Goal: Complete application form: Complete application form

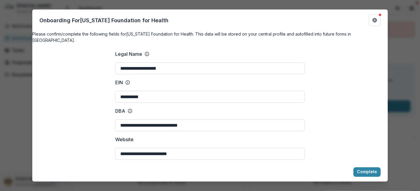
scroll to position [194, 0]
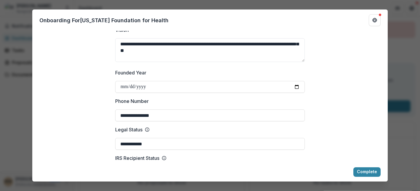
type input "**********"
click at [212, 105] on label "Phone Number" at bounding box center [208, 100] width 186 height 7
click at [212, 109] on input "**********" at bounding box center [209, 115] width 189 height 12
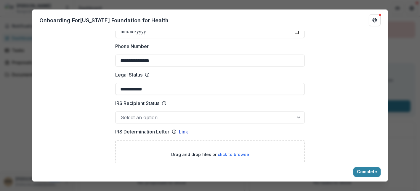
scroll to position [264, 0]
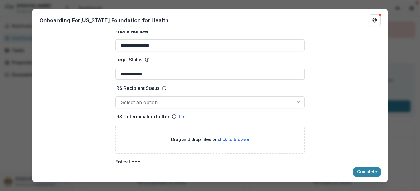
click at [298, 106] on div at bounding box center [299, 102] width 11 height 11
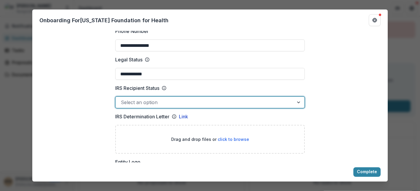
click at [298, 106] on div at bounding box center [299, 102] width 11 height 11
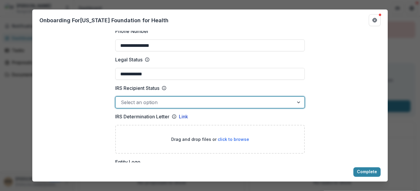
click at [297, 106] on div at bounding box center [299, 102] width 11 height 11
click at [124, 190] on div "PF" at bounding box center [210, 194] width 420 height 7
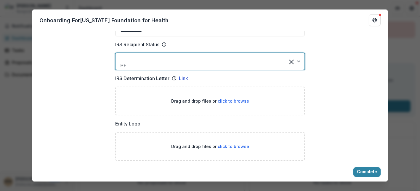
scroll to position [332, 0]
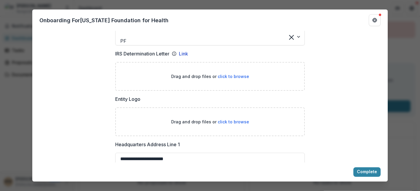
click at [221, 120] on span "click to browse" at bounding box center [233, 121] width 31 height 5
click at [237, 75] on span "click to browse" at bounding box center [233, 76] width 31 height 5
click at [123, 37] on div at bounding box center [202, 33] width 163 height 8
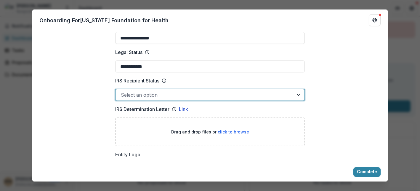
scroll to position [264, 0]
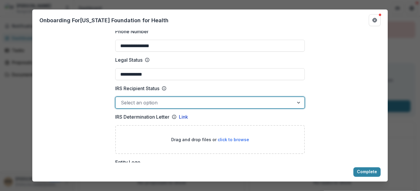
click at [297, 106] on div at bounding box center [299, 102] width 11 height 11
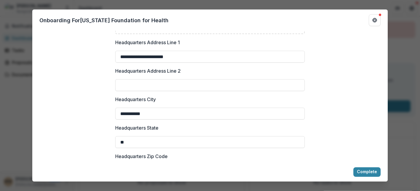
scroll to position [359, 0]
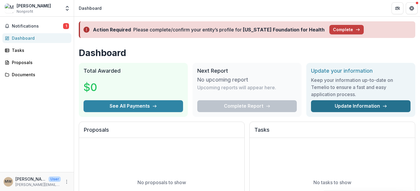
click at [362, 106] on link "Update Information" at bounding box center [360, 106] width 99 height 12
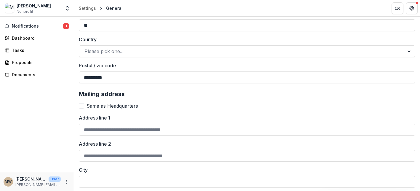
scroll to position [324, 0]
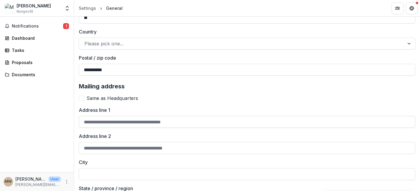
click at [86, 122] on input "Address line 1" at bounding box center [247, 122] width 336 height 12
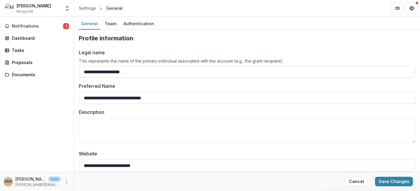
scroll to position [23, 0]
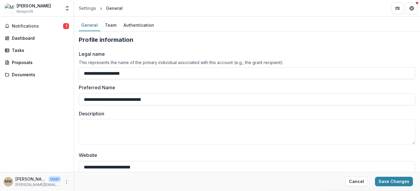
type input "**********"
click at [11, 9] on img at bounding box center [9, 8] width 9 height 9
click at [68, 7] on polyline "Open entity switcher" at bounding box center [67, 6] width 2 height 1
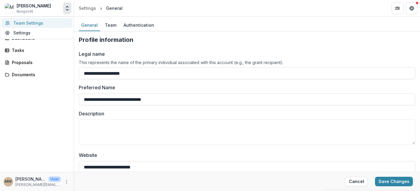
click at [49, 26] on link "Team Settings" at bounding box center [36, 23] width 71 height 10
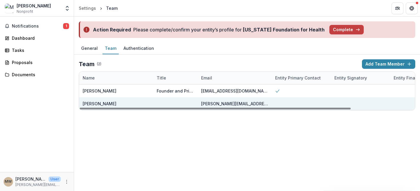
click at [277, 104] on div at bounding box center [300, 103] width 59 height 13
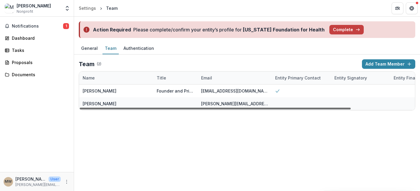
click at [260, 107] on div at bounding box center [215, 108] width 271 height 2
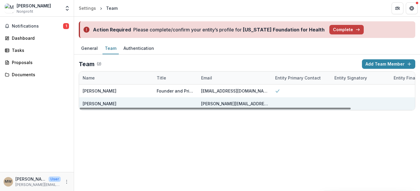
click at [161, 105] on div at bounding box center [175, 103] width 37 height 13
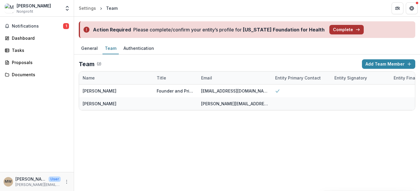
click at [331, 32] on button "Complete" at bounding box center [346, 29] width 34 height 9
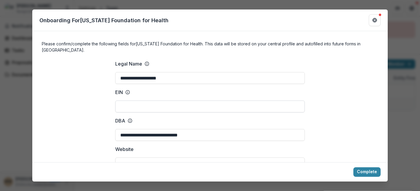
click at [125, 102] on input "EIN" at bounding box center [209, 106] width 189 height 12
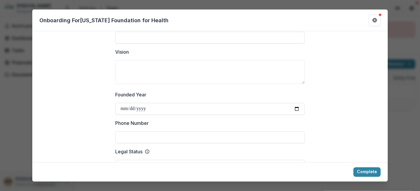
scroll to position [264, 0]
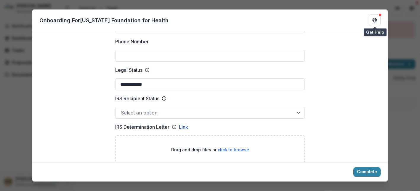
click at [380, 15] on div at bounding box center [380, 15] width 2 height 2
click at [374, 21] on icon "Get Help" at bounding box center [374, 21] width 1 height 1
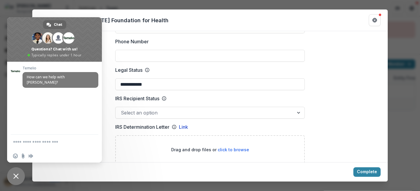
click at [20, 71] on span at bounding box center [15, 70] width 9 height 9
click at [395, 135] on div "**********" at bounding box center [210, 95] width 420 height 191
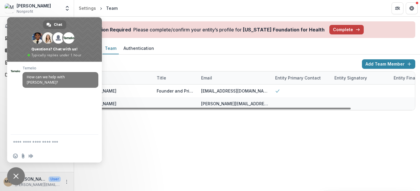
click at [224, 129] on div "Action Required Please complete/confirm your entity’s profile for Missouri Foun…" at bounding box center [247, 104] width 346 height 174
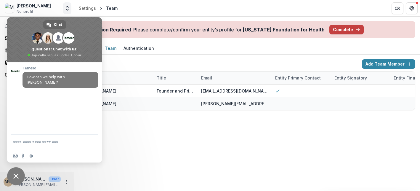
click at [68, 6] on icon "Open entity switcher" at bounding box center [67, 8] width 6 height 6
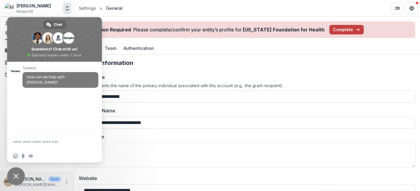
click at [38, 83] on div "Temelio How can we help with Temelio?" at bounding box center [60, 80] width 76 height 28
click at [49, 78] on span "How can we help with Temelio?" at bounding box center [46, 79] width 38 height 10
click at [23, 144] on textarea "Compose your message..." at bounding box center [48, 141] width 71 height 15
type textarea "*"
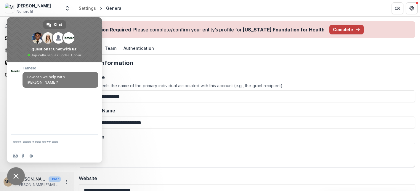
click at [14, 175] on span "Close chat" at bounding box center [15, 175] width 5 height 5
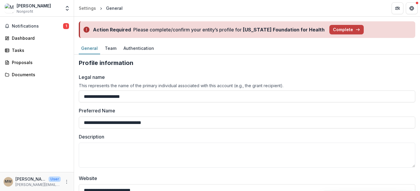
click at [8, 186] on span "MW" at bounding box center [8, 181] width 9 height 9
click at [10, 182] on div "MW" at bounding box center [8, 181] width 7 height 4
click at [59, 178] on p "User" at bounding box center [55, 178] width 12 height 5
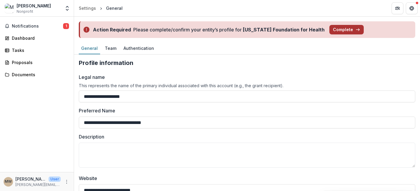
click at [332, 31] on button "Complete" at bounding box center [346, 29] width 34 height 9
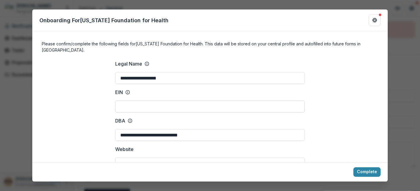
click at [122, 103] on input "EIN" at bounding box center [209, 106] width 189 height 12
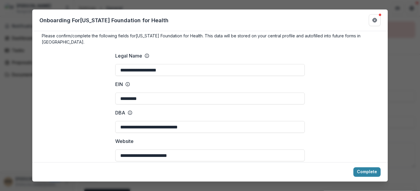
scroll to position [46, 0]
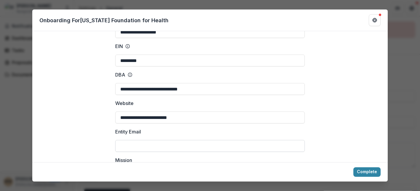
type input "*********"
click at [128, 142] on input "Entity Email" at bounding box center [209, 146] width 189 height 12
type input "**********"
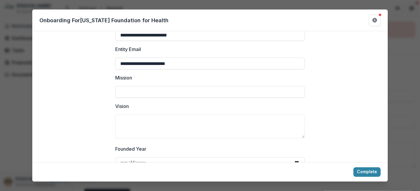
scroll to position [133, 0]
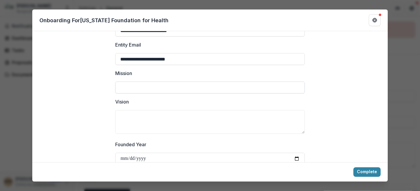
click at [125, 83] on input "Mission" at bounding box center [209, 87] width 189 height 12
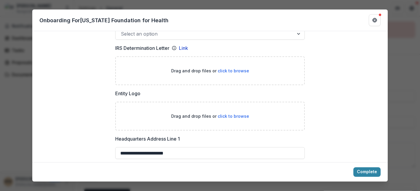
scroll to position [345, 0]
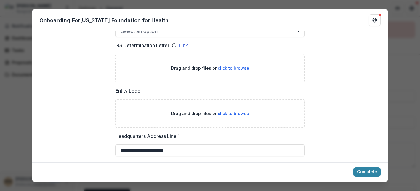
click at [155, 110] on div "Drag and drop files or click to browse" at bounding box center [209, 113] width 189 height 29
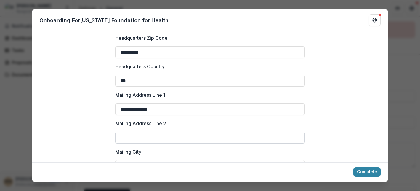
scroll to position [587, 0]
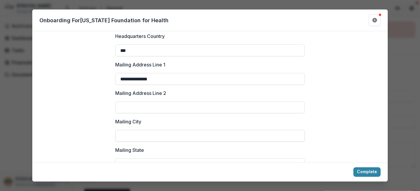
click at [121, 132] on input "Mailing City" at bounding box center [209, 136] width 189 height 12
type input "**********"
type input "**"
type input "*****"
type input "**********"
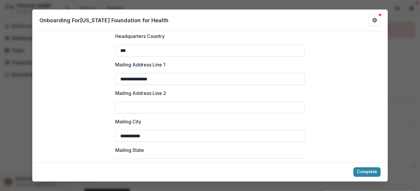
type input "**********"
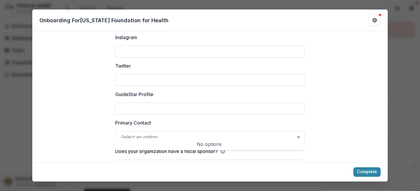
scroll to position [843, 0]
click at [297, 130] on div at bounding box center [299, 135] width 11 height 11
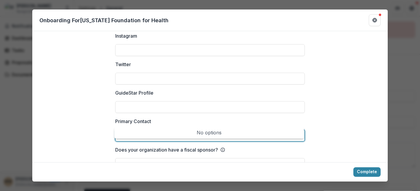
scroll to position [854, 0]
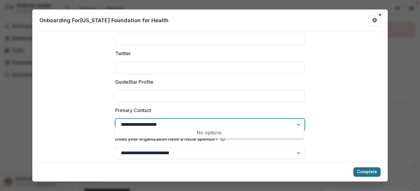
type input "**********"
click at [364, 170] on button "Complete" at bounding box center [366, 171] width 27 height 9
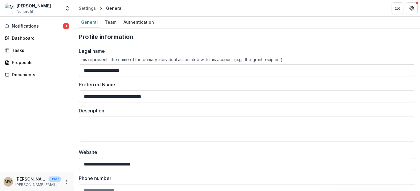
click at [86, 127] on textarea "Description" at bounding box center [247, 128] width 336 height 25
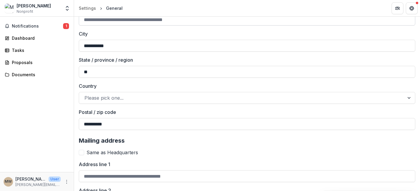
scroll to position [244, 0]
click at [112, 95] on div at bounding box center [241, 97] width 314 height 8
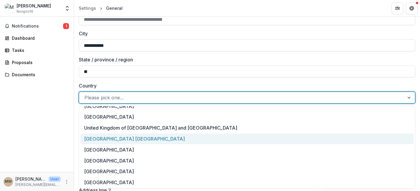
scroll to position [2533, 0]
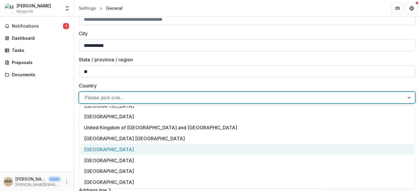
click at [132, 152] on div "United States of America" at bounding box center [246, 149] width 333 height 11
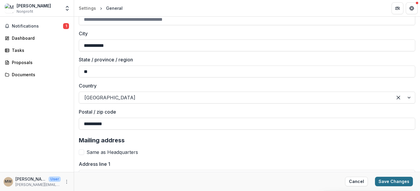
click at [390, 182] on button "Save Changes" at bounding box center [394, 180] width 38 height 9
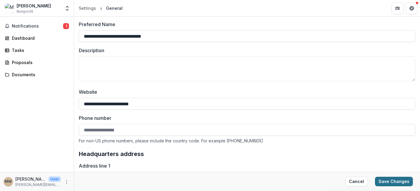
type input "**********"
click at [393, 183] on button "Save Changes" at bounding box center [394, 180] width 38 height 9
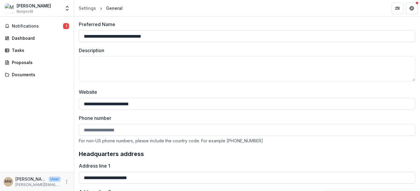
type input "**********"
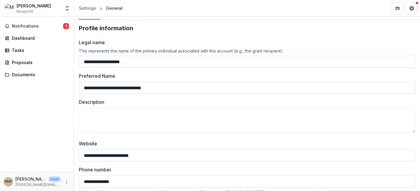
scroll to position [0, 0]
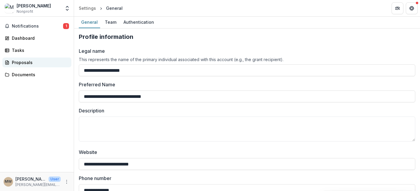
click at [25, 63] on div "Proposals" at bounding box center [39, 62] width 55 height 6
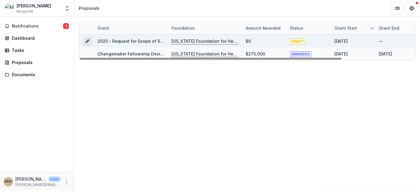
click at [87, 42] on icon "Grant 2db9e564-969a-48a9-ac07-2bf0420676e8" at bounding box center [87, 41] width 5 height 5
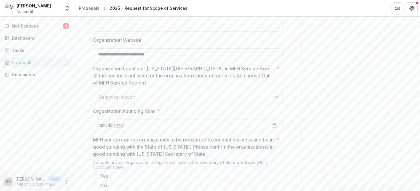
scroll to position [452, 0]
type input "**********"
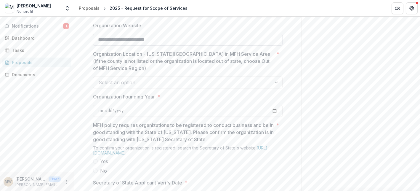
scroll to position [480, 0]
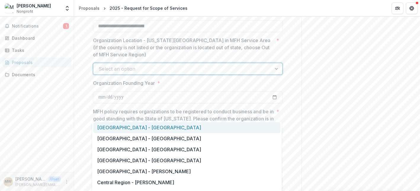
click at [275, 74] on div at bounding box center [276, 68] width 11 height 11
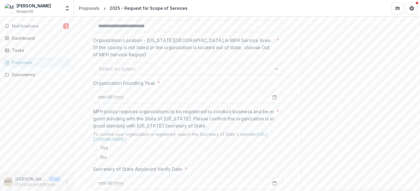
drag, startPoint x: 282, startPoint y: 124, endPoint x: 279, endPoint y: 135, distance: 10.6
click at [279, 135] on div "**********" at bounding box center [187, 105] width 199 height 919
click at [274, 74] on div at bounding box center [276, 68] width 11 height 11
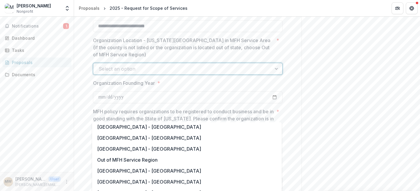
scroll to position [364, 0]
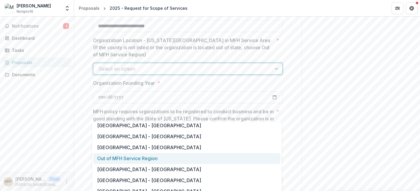
click at [150, 160] on div "Out of MFH Service Region" at bounding box center [186, 158] width 187 height 11
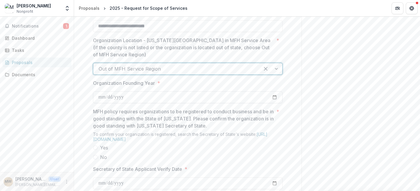
click at [99, 103] on input "Organization Founding Year *" at bounding box center [187, 97] width 189 height 12
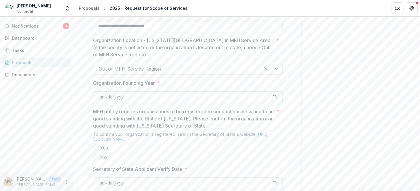
type input "**********"
click at [310, 136] on div "Send comments or questions to Missouri Foundation for Health in the box below. …" at bounding box center [360, 62] width 118 height 1050
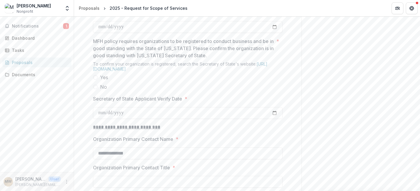
scroll to position [552, 0]
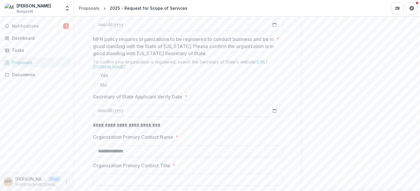
click at [95, 78] on span at bounding box center [95, 75] width 5 height 5
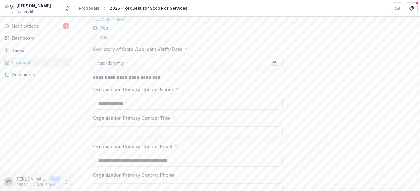
scroll to position [587, 0]
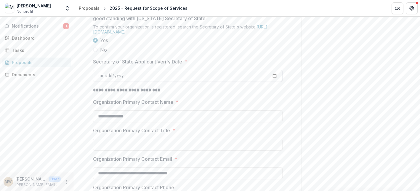
click at [97, 82] on input "Secretary of State Applicant Verify Date *" at bounding box center [187, 76] width 189 height 12
type input "**********"
click at [136, 122] on input "**********" at bounding box center [187, 116] width 189 height 12
type input "*"
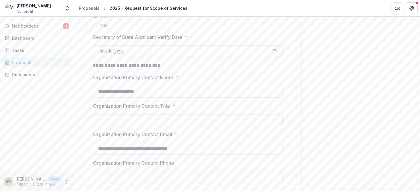
scroll to position [612, 0]
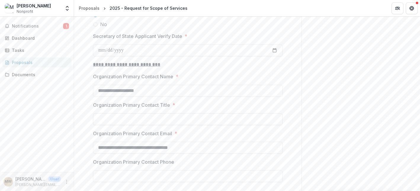
type input "**********"
click at [98, 125] on input "Organization Primary Contact Title *" at bounding box center [187, 119] width 189 height 12
type input "*"
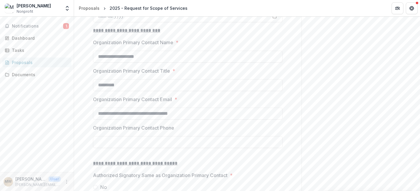
scroll to position [698, 0]
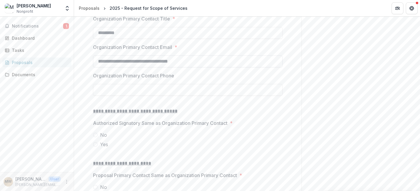
type input "*********"
click at [104, 67] on input "**********" at bounding box center [187, 61] width 189 height 12
click at [98, 67] on input "**********" at bounding box center [187, 61] width 189 height 12
type input "**********"
click at [101, 96] on input "Organization Primary Contact Phone" at bounding box center [187, 90] width 189 height 12
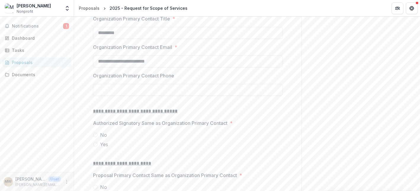
type input "**********"
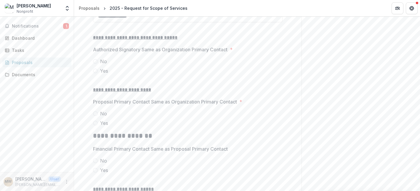
scroll to position [775, 0]
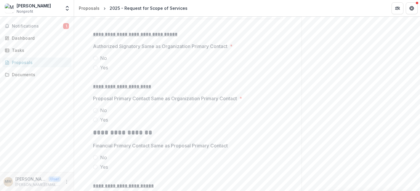
click at [95, 70] on span at bounding box center [95, 67] width 5 height 5
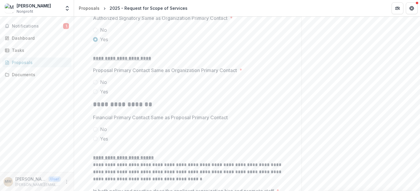
scroll to position [811, 0]
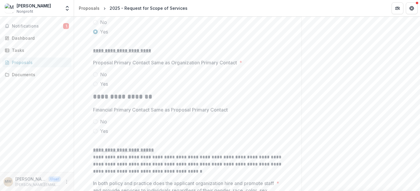
click at [95, 86] on span at bounding box center [95, 83] width 5 height 5
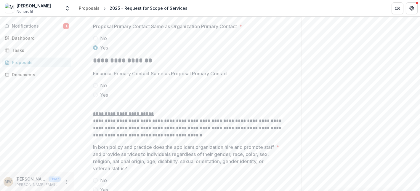
scroll to position [851, 0]
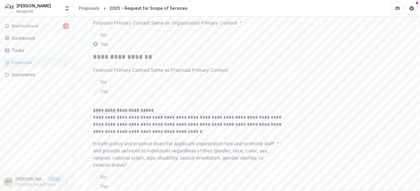
click at [95, 94] on span at bounding box center [95, 91] width 5 height 5
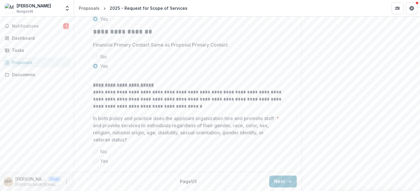
scroll to position [920, 0]
click at [95, 161] on span at bounding box center [95, 160] width 5 height 5
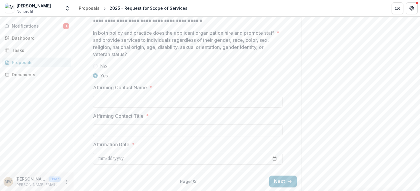
scroll to position [1004, 0]
click at [100, 100] on input "Affirming Contact Name *" at bounding box center [187, 102] width 189 height 12
click at [120, 104] on input "**********" at bounding box center [187, 102] width 189 height 12
type input "**********"
click at [101, 130] on input "Affirming Contact Title *" at bounding box center [187, 130] width 189 height 12
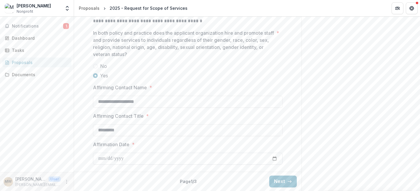
type input "*********"
click at [99, 161] on input "Affirmation Date *" at bounding box center [187, 158] width 189 height 12
type input "**********"
click at [277, 182] on button "Next" at bounding box center [283, 181] width 28 height 12
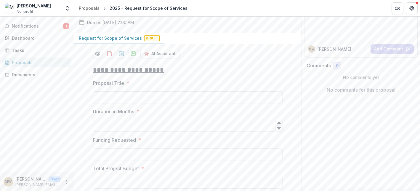
scroll to position [64, 0]
click at [100, 104] on input "Proposal Title *" at bounding box center [187, 98] width 189 height 12
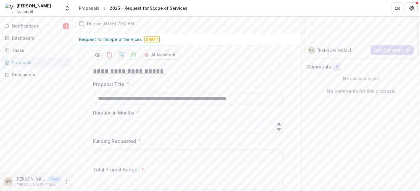
type input "**********"
click at [107, 133] on input "Duration in Months *" at bounding box center [187, 127] width 189 height 12
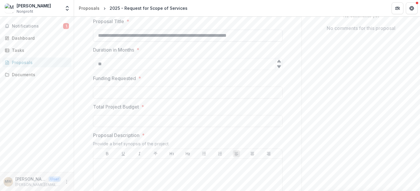
scroll to position [134, 0]
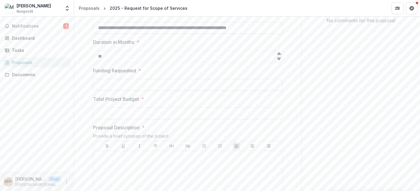
type input "**"
click at [105, 91] on input "Funding Requested *" at bounding box center [187, 85] width 189 height 12
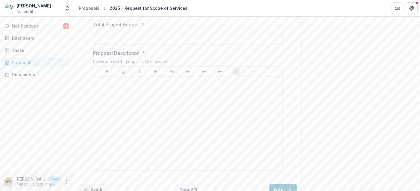
scroll to position [208, 0]
type input "********"
click at [100, 46] on input "Total Project Budget *" at bounding box center [187, 40] width 189 height 12
type input "********"
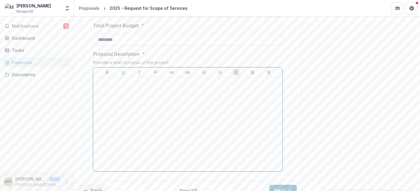
click at [106, 134] on div at bounding box center [188, 124] width 184 height 89
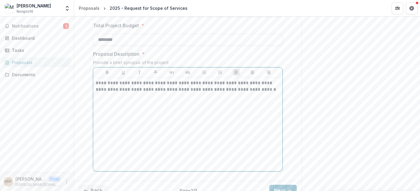
click at [130, 93] on p "**********" at bounding box center [188, 86] width 184 height 13
click at [264, 99] on p "**********" at bounding box center [188, 90] width 184 height 20
click at [250, 99] on p "**********" at bounding box center [188, 90] width 184 height 20
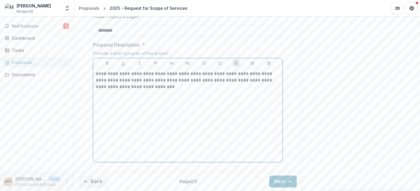
scroll to position [262, 0]
click at [148, 73] on p "**********" at bounding box center [188, 80] width 184 height 20
click at [115, 75] on p "**********" at bounding box center [188, 80] width 184 height 20
click at [132, 75] on p "**********" at bounding box center [188, 80] width 184 height 20
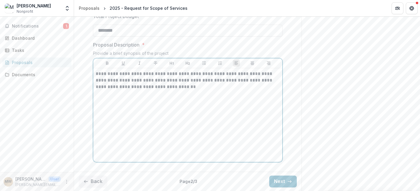
click at [236, 75] on p "**********" at bounding box center [188, 80] width 184 height 20
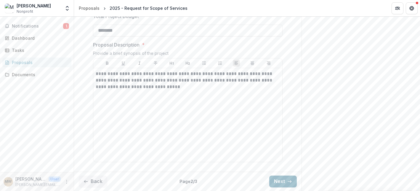
click at [276, 181] on button "Next" at bounding box center [283, 181] width 28 height 12
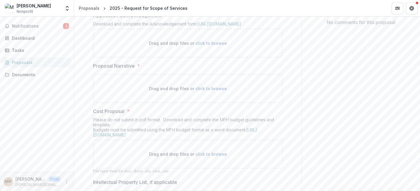
scroll to position [132, 0]
click at [206, 27] on link "[URL][DOMAIN_NAME]" at bounding box center [219, 24] width 44 height 5
click at [200, 46] on span "click to browse" at bounding box center [210, 43] width 31 height 5
type input "**********"
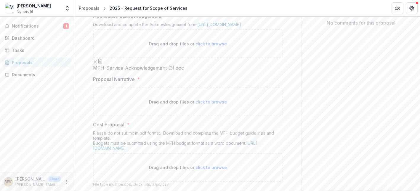
click at [101, 62] on icon "button" at bounding box center [100, 61] width 2 height 2
click at [109, 71] on span "MFH-Service-Acknowledgement (3).doc" at bounding box center [138, 68] width 91 height 6
click at [102, 63] on button "button" at bounding box center [100, 61] width 5 height 5
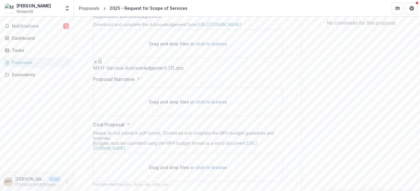
click at [98, 64] on icon "Remove File" at bounding box center [95, 62] width 5 height 5
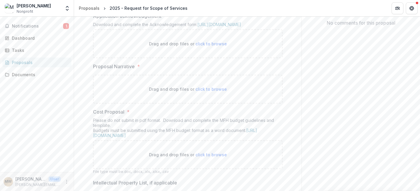
click at [214, 46] on span "click to browse" at bounding box center [210, 43] width 31 height 5
type input "**********"
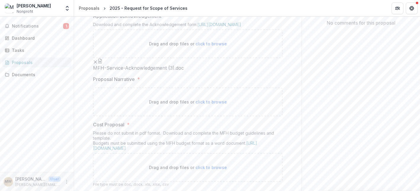
click at [101, 62] on icon "button" at bounding box center [100, 61] width 2 height 2
drag, startPoint x: 105, startPoint y: 136, endPoint x: 117, endPoint y: 139, distance: 12.4
click at [102, 63] on button "button" at bounding box center [100, 61] width 5 height 5
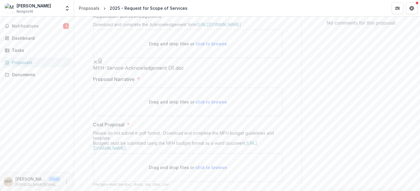
click at [5, 190] on button "Close" at bounding box center [2, 194] width 5 height 7
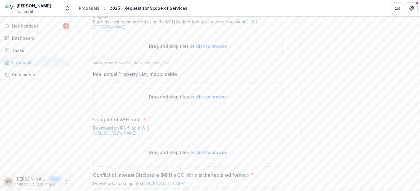
scroll to position [254, 0]
click at [160, 28] on link "[URL][DOMAIN_NAME]" at bounding box center [175, 23] width 164 height 10
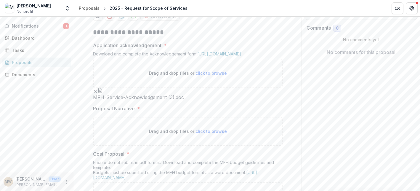
scroll to position [0, 0]
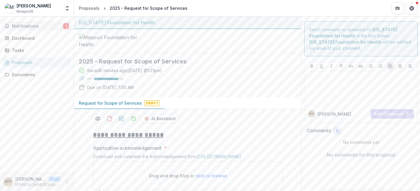
click at [67, 25] on span "1" at bounding box center [66, 26] width 6 height 6
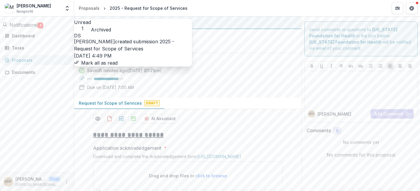
click at [118, 66] on button "Mark all as read" at bounding box center [96, 62] width 44 height 7
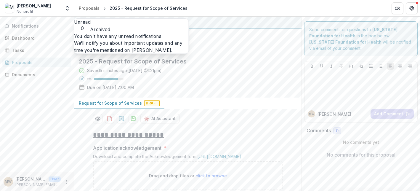
click at [60, 85] on div "Notifications Unread 0 Archived You don't have any unread notifications We'll n…" at bounding box center [37, 94] width 74 height 155
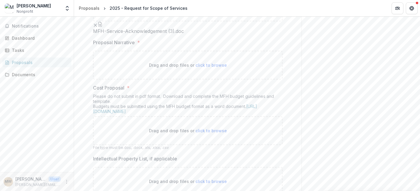
scroll to position [151, 0]
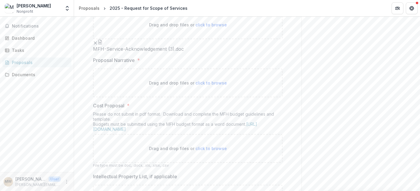
click at [29, 64] on div "Proposals" at bounding box center [39, 62] width 55 height 6
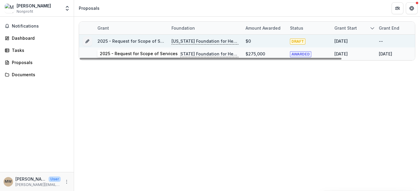
click at [152, 43] on link "2025 - Request for Scope of Services" at bounding box center [136, 40] width 78 height 5
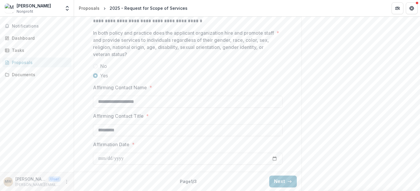
scroll to position [1006, 0]
click at [280, 183] on button "Next" at bounding box center [283, 181] width 28 height 12
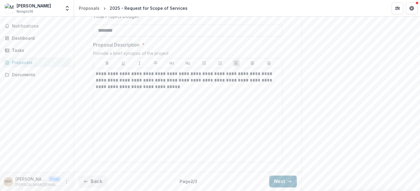
scroll to position [262, 0]
click at [142, 75] on p "**********" at bounding box center [188, 80] width 184 height 20
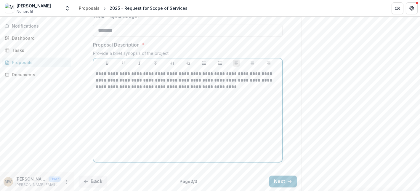
click at [182, 80] on p "**********" at bounding box center [188, 80] width 184 height 20
click at [280, 181] on button "Next" at bounding box center [283, 181] width 28 height 12
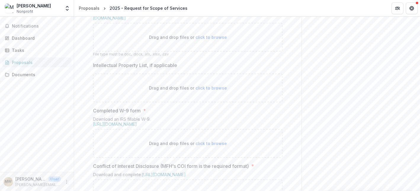
type input "**********"
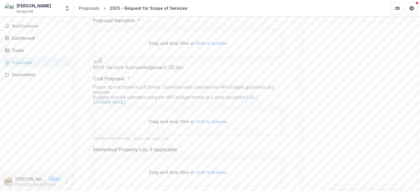
scroll to position [188, 0]
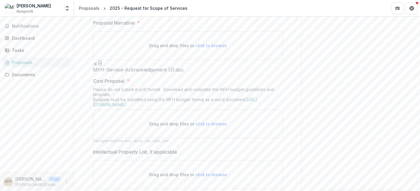
click at [98, 8] on icon "Remove File" at bounding box center [95, 5] width 5 height 5
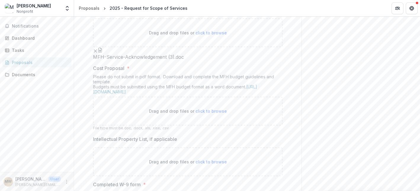
click at [97, 52] on line "Remove File" at bounding box center [95, 51] width 3 height 3
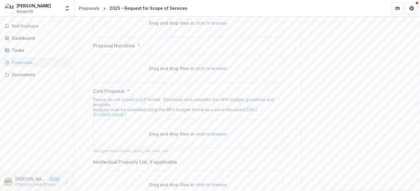
scroll to position [151, 0]
click at [214, 27] on span "click to browse" at bounding box center [210, 24] width 31 height 5
click at [225, 7] on link "[URL][DOMAIN_NAME]" at bounding box center [219, 4] width 44 height 5
click at [199, 7] on link "[URL][DOMAIN_NAME]" at bounding box center [219, 4] width 44 height 5
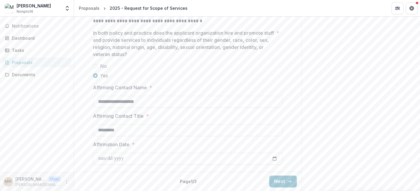
scroll to position [1006, 0]
click at [280, 182] on button "Next" at bounding box center [283, 181] width 28 height 12
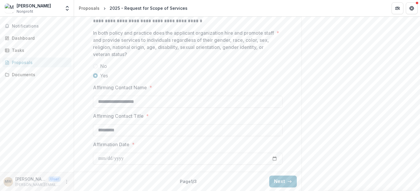
scroll to position [1006, 0]
click at [276, 182] on button "Next" at bounding box center [283, 181] width 28 height 12
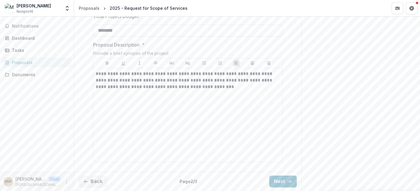
scroll to position [262, 0]
click at [277, 183] on button "Next" at bounding box center [283, 181] width 28 height 12
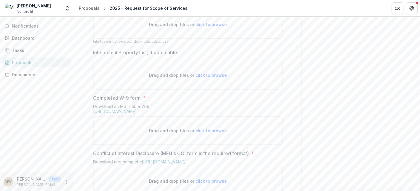
click at [199, 27] on span "click to browse" at bounding box center [210, 24] width 31 height 5
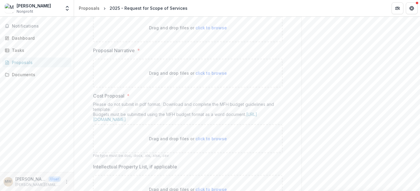
scroll to position [144, 0]
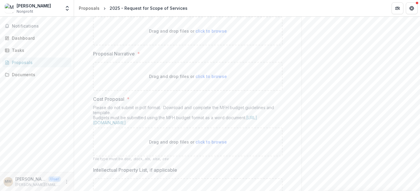
click at [200, 33] on span "click to browse" at bounding box center [210, 30] width 31 height 5
click at [175, 34] on p "Drag and drop files or click to browse" at bounding box center [188, 31] width 78 height 6
type input "**********"
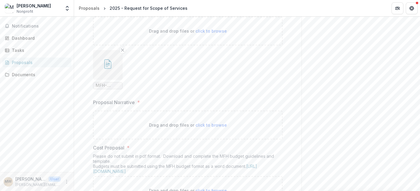
click at [107, 67] on icon "button" at bounding box center [108, 64] width 4 height 5
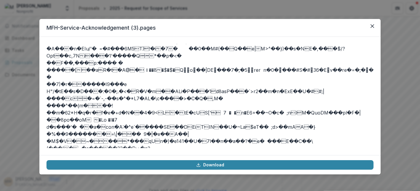
scroll to position [979, 0]
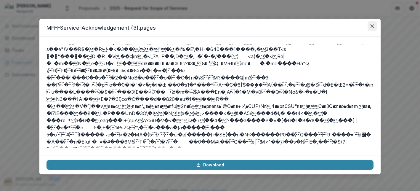
click at [373, 27] on icon "Close" at bounding box center [372, 26] width 4 height 4
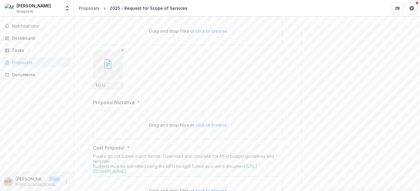
click at [104, 69] on icon "button" at bounding box center [107, 63] width 7 height 9
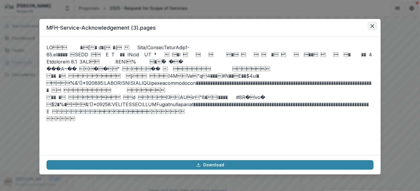
click at [373, 26] on icon "Close" at bounding box center [372, 26] width 4 height 4
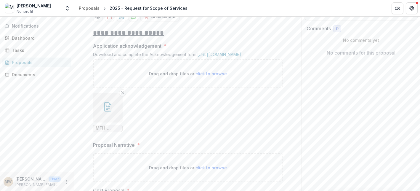
scroll to position [99, 0]
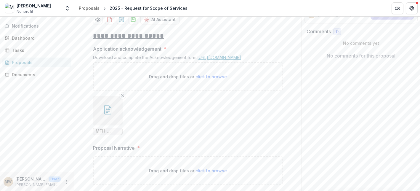
click at [212, 60] on link "[URL][DOMAIN_NAME]" at bounding box center [219, 57] width 44 height 5
click at [121, 98] on icon "Remove File" at bounding box center [122, 95] width 5 height 5
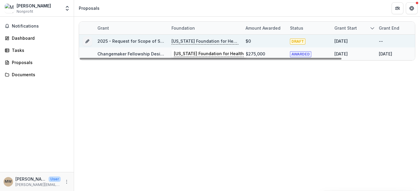
click at [182, 42] on p "[US_STATE] Foundation for Health" at bounding box center [204, 41] width 67 height 7
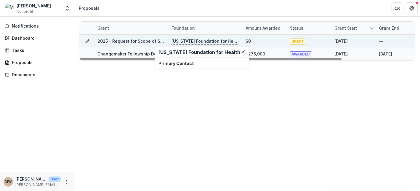
click at [190, 38] on p "[US_STATE] Foundation for Health" at bounding box center [204, 41] width 67 height 7
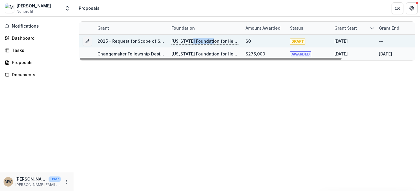
click at [190, 38] on p "[US_STATE] Foundation for Health" at bounding box center [204, 41] width 67 height 7
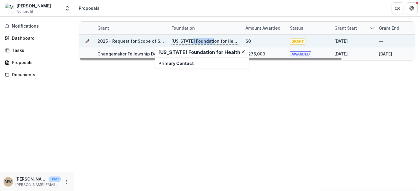
click at [118, 39] on link "2025 - Request for Scope of Services" at bounding box center [136, 40] width 78 height 5
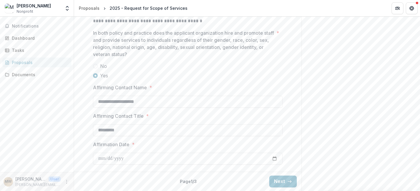
scroll to position [1006, 0]
click at [277, 181] on button "Next" at bounding box center [283, 181] width 28 height 12
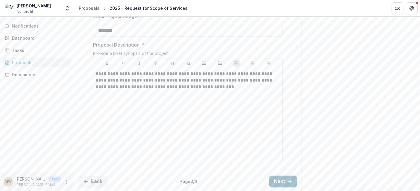
click at [277, 181] on button "Next" at bounding box center [283, 181] width 28 height 12
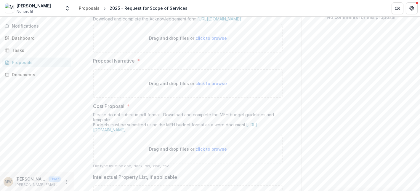
scroll to position [132, 0]
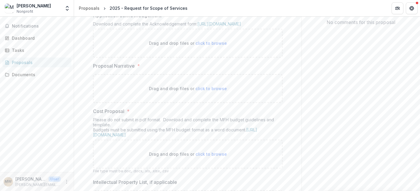
click at [204, 91] on span "click to browse" at bounding box center [210, 88] width 31 height 5
type input "**********"
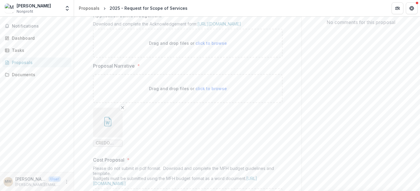
drag, startPoint x: 109, startPoint y: 171, endPoint x: 135, endPoint y: 168, distance: 26.3
click at [135, 147] on ul "CREDO 2025 Services Proposal_ MFH- Spark Prize Design and Implementation.docx" at bounding box center [187, 126] width 189 height 39
drag, startPoint x: 108, startPoint y: 179, endPoint x: 164, endPoint y: 136, distance: 70.2
click at [164, 136] on div "Drag and drop files or click to browse CREDO 2025 Services Proposal_ MFH- Spark…" at bounding box center [187, 112] width 189 height 77
click at [105, 126] on icon "button" at bounding box center [107, 121] width 9 height 9
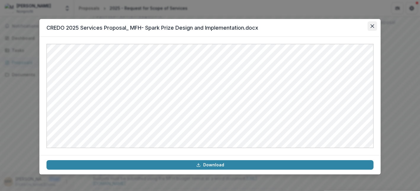
click at [372, 26] on icon "Close" at bounding box center [372, 26] width 4 height 4
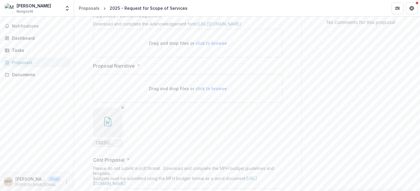
click at [106, 125] on icon "button" at bounding box center [108, 122] width 4 height 4
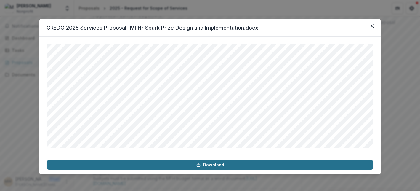
click at [214, 164] on link "Download" at bounding box center [209, 164] width 327 height 9
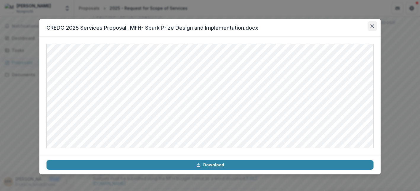
click at [372, 26] on icon "Close" at bounding box center [372, 26] width 4 height 4
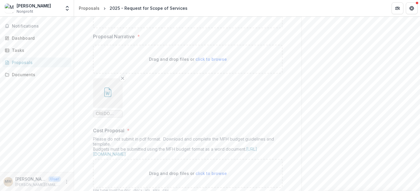
scroll to position [161, 0]
click at [207, 17] on span "click to browse" at bounding box center [210, 14] width 31 height 5
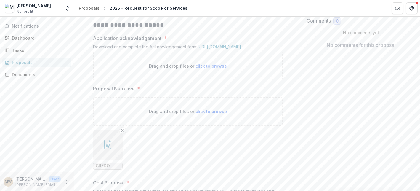
scroll to position [114, 0]
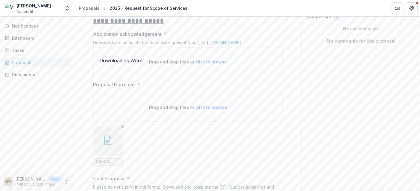
click at [121, 7] on icon "download-proposal" at bounding box center [121, 4] width 5 height 5
click at [200, 64] on span "click to browse" at bounding box center [210, 61] width 31 height 5
type input "**********"
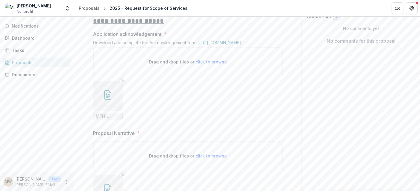
click at [109, 99] on icon "button" at bounding box center [107, 94] width 9 height 9
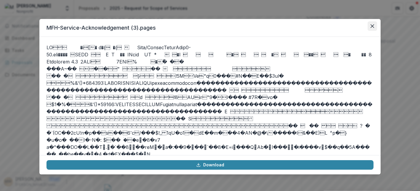
click at [372, 26] on icon "Close" at bounding box center [372, 26] width 4 height 4
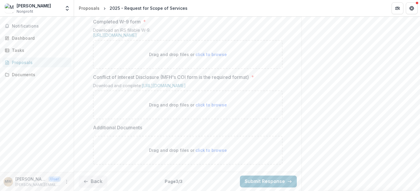
scroll to position [490, 0]
click at [200, 105] on span "click to browse" at bounding box center [210, 104] width 31 height 5
click at [186, 83] on link "[URL][DOMAIN_NAME]" at bounding box center [164, 85] width 44 height 5
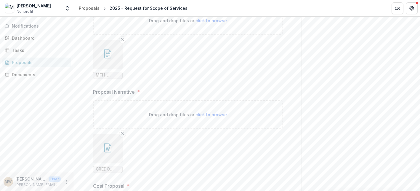
scroll to position [153, 0]
click at [203, 6] on link "[URL][DOMAIN_NAME]" at bounding box center [219, 3] width 44 height 5
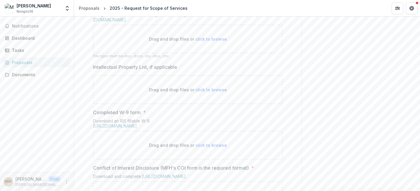
scroll to position [344, 0]
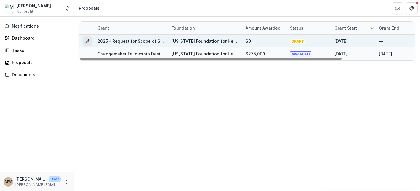
click at [87, 41] on line "Grant 2db9e564-969a-48a9-ac07-2bf0420676e8" at bounding box center [87, 41] width 1 height 1
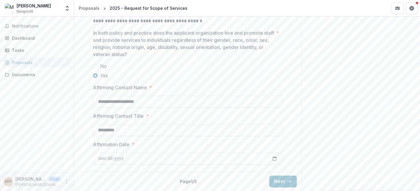
scroll to position [1006, 0]
click at [279, 181] on button "Next" at bounding box center [283, 181] width 28 height 12
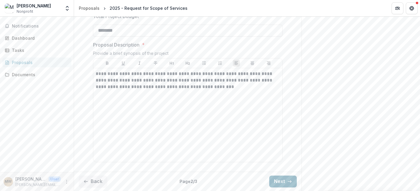
click at [280, 181] on button "Next" at bounding box center [283, 181] width 28 height 12
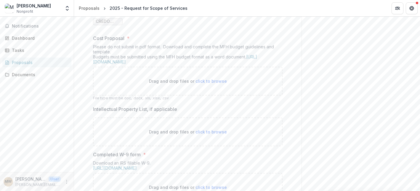
scroll to position [304, 0]
click at [201, 82] on span "click to browse" at bounding box center [210, 79] width 31 height 5
type input "**********"
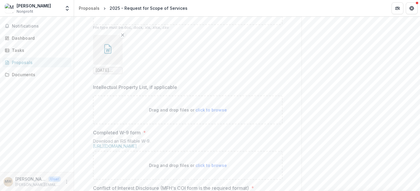
scroll to position [377, 0]
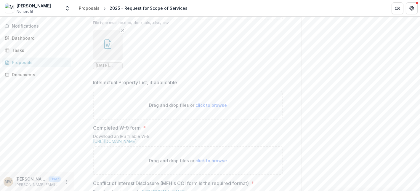
click at [108, 49] on icon "button" at bounding box center [107, 43] width 9 height 9
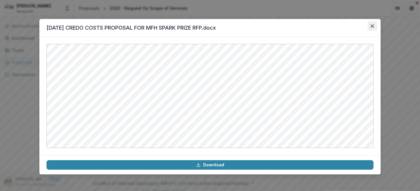
click at [372, 25] on icon "Close" at bounding box center [372, 26] width 4 height 4
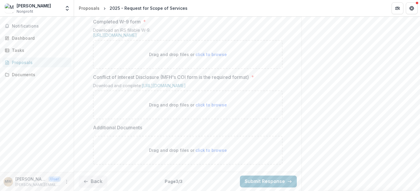
scroll to position [480, 0]
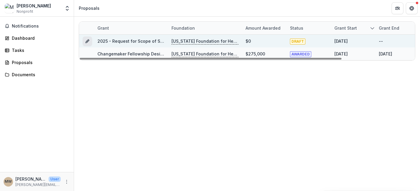
click at [89, 41] on icon "Grant 2db9e564-969a-48a9-ac07-2bf0420676e8" at bounding box center [88, 39] width 1 height 1
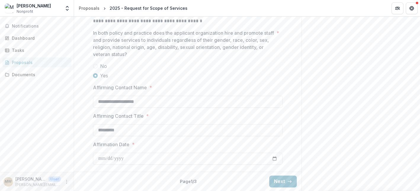
scroll to position [1006, 0]
click at [277, 178] on button "Next" at bounding box center [283, 181] width 28 height 12
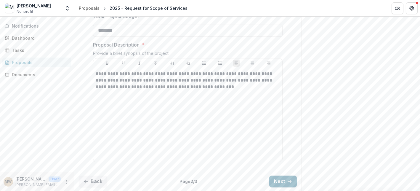
click at [277, 178] on button "Next" at bounding box center [283, 181] width 28 height 12
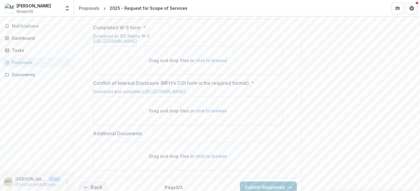
scroll to position [486, 0]
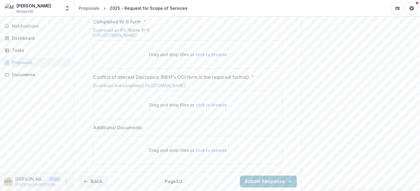
click at [215, 57] on span "click to browse" at bounding box center [210, 54] width 31 height 5
type input "**********"
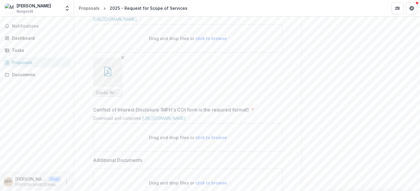
scroll to position [505, 0]
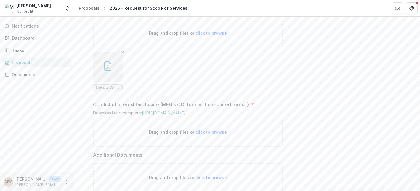
click at [110, 71] on icon "button" at bounding box center [107, 65] width 9 height 9
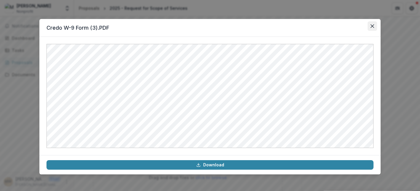
click at [372, 26] on icon "Close" at bounding box center [372, 26] width 4 height 4
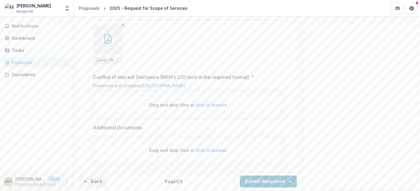
scroll to position [587, 0]
click at [186, 83] on link "[URL][DOMAIN_NAME]" at bounding box center [164, 85] width 44 height 5
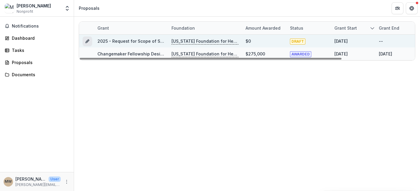
click at [87, 42] on line "Grant 2db9e564-969a-48a9-ac07-2bf0420676e8" at bounding box center [87, 41] width 1 height 1
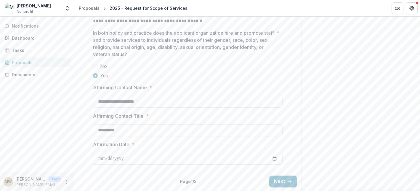
scroll to position [1006, 0]
click at [278, 184] on button "Next" at bounding box center [283, 181] width 28 height 12
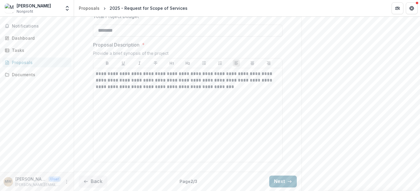
scroll to position [262, 0]
click at [278, 184] on button "Next" at bounding box center [283, 181] width 28 height 12
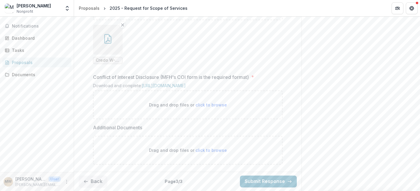
scroll to position [586, 0]
click at [204, 105] on span "click to browse" at bounding box center [210, 104] width 31 height 5
click at [146, 83] on link "[URL][DOMAIN_NAME]" at bounding box center [164, 85] width 44 height 5
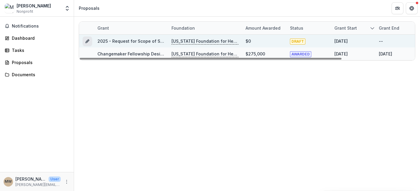
click at [87, 42] on icon "Grant 2db9e564-969a-48a9-ac07-2bf0420676e8" at bounding box center [87, 41] width 3 height 3
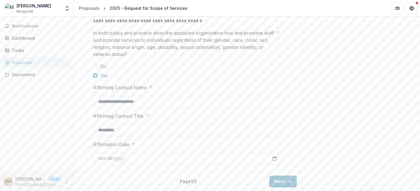
scroll to position [1006, 0]
click at [279, 183] on button "Next" at bounding box center [283, 181] width 28 height 12
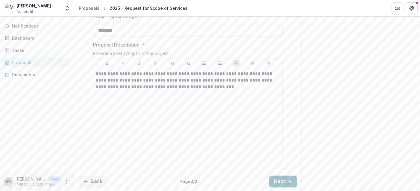
scroll to position [262, 0]
click at [279, 183] on button "Next" at bounding box center [283, 181] width 28 height 12
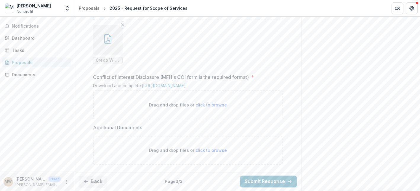
scroll to position [587, 0]
click at [199, 105] on span "click to browse" at bounding box center [210, 104] width 31 height 5
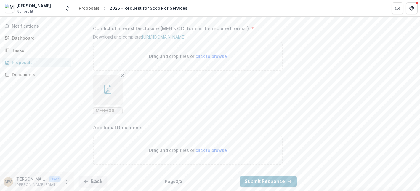
click at [108, 94] on icon "button" at bounding box center [107, 88] width 9 height 9
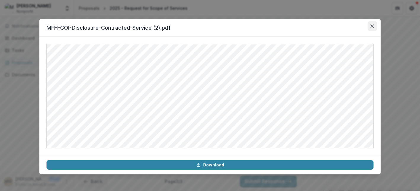
click at [373, 25] on icon "Close" at bounding box center [372, 26] width 4 height 4
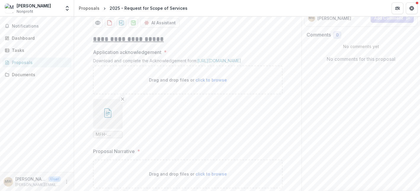
scroll to position [96, 0]
